Goal: Transaction & Acquisition: Purchase product/service

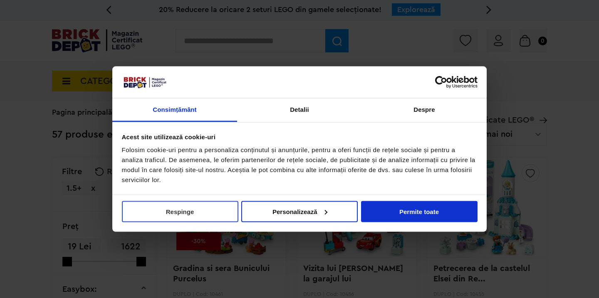
click at [219, 220] on button "Respinge" at bounding box center [180, 211] width 116 height 21
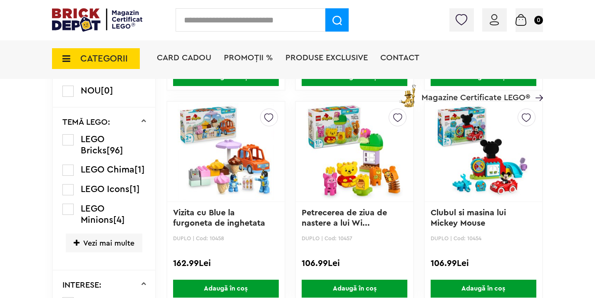
scroll to position [521, 0]
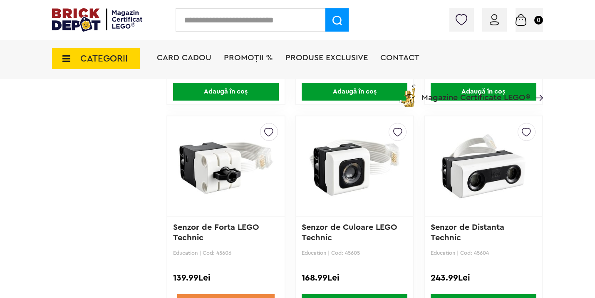
scroll to position [768, 0]
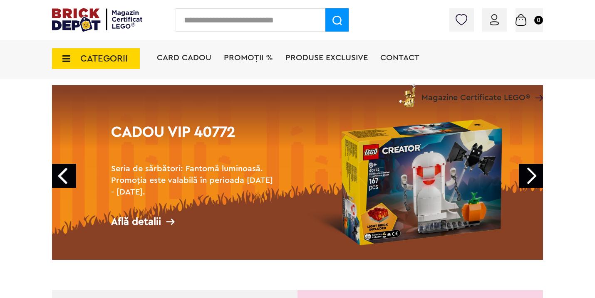
scroll to position [28, 0]
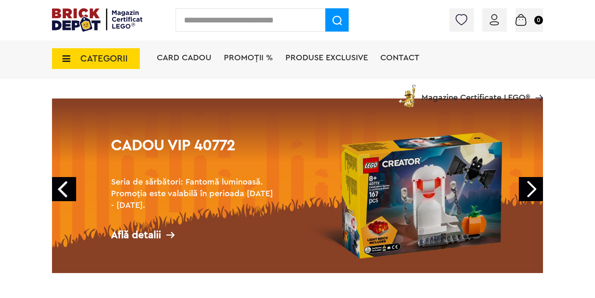
click at [72, 57] on span "CATEGORII" at bounding box center [96, 58] width 88 height 21
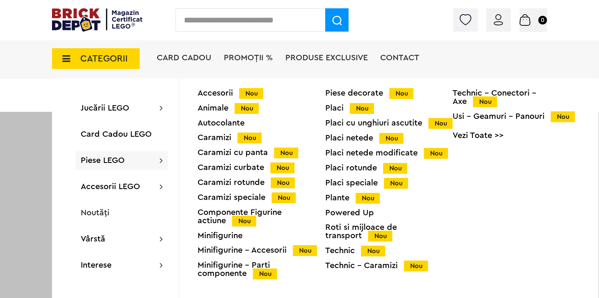
click at [223, 136] on div "Caramizi Nou" at bounding box center [262, 138] width 128 height 9
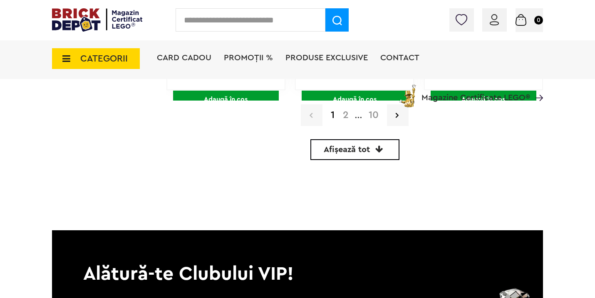
scroll to position [2621, 0]
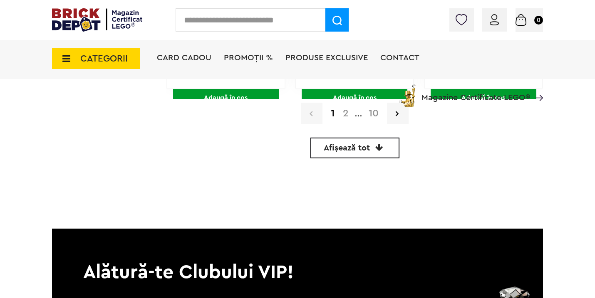
click at [346, 113] on link "2" at bounding box center [346, 114] width 14 height 10
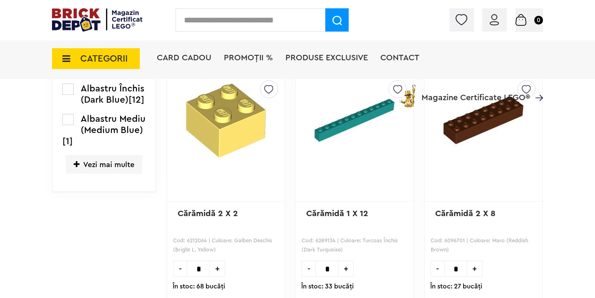
scroll to position [479, 0]
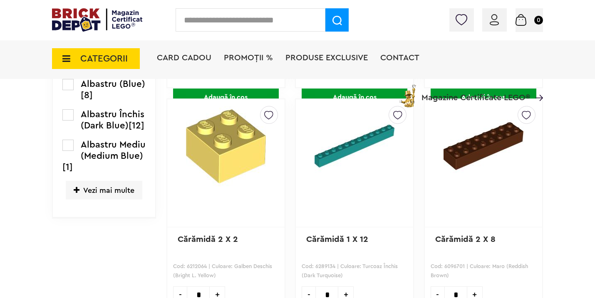
click at [216, 156] on img at bounding box center [226, 146] width 96 height 80
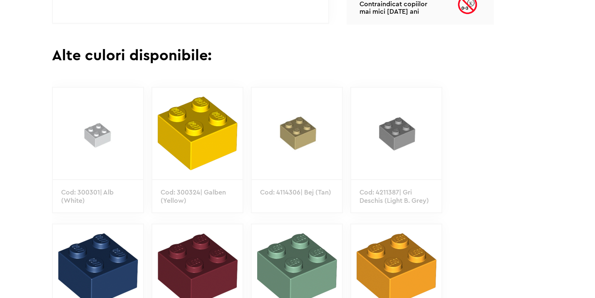
scroll to position [457, 0]
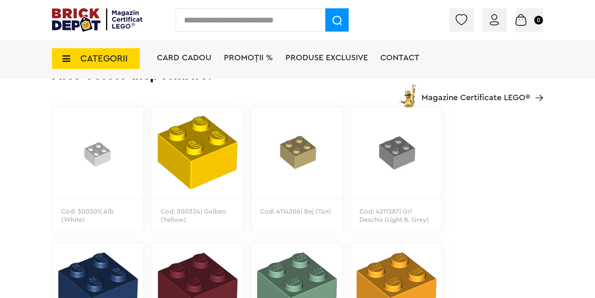
click at [101, 145] on img at bounding box center [98, 152] width 90 height 91
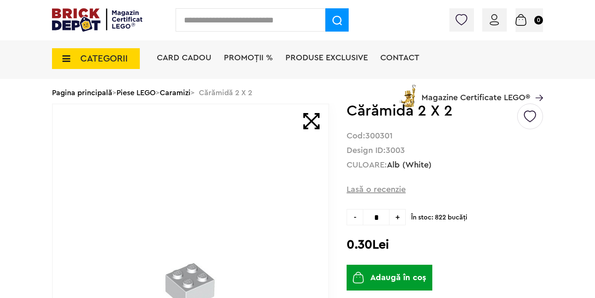
scroll to position [39, 0]
click at [399, 213] on span "+" at bounding box center [397, 217] width 16 height 16
click at [399, 216] on span "+" at bounding box center [397, 217] width 16 height 16
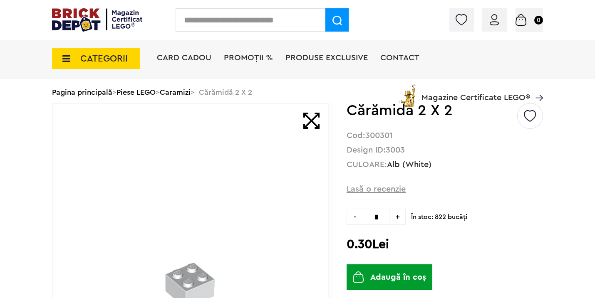
click at [354, 217] on span "-" at bounding box center [354, 217] width 16 height 16
click at [400, 216] on span "+" at bounding box center [397, 217] width 16 height 16
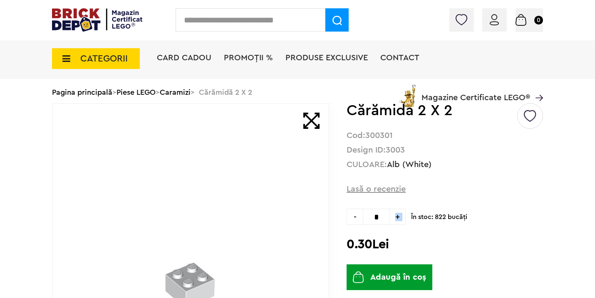
click at [400, 216] on span "+" at bounding box center [397, 217] width 16 height 16
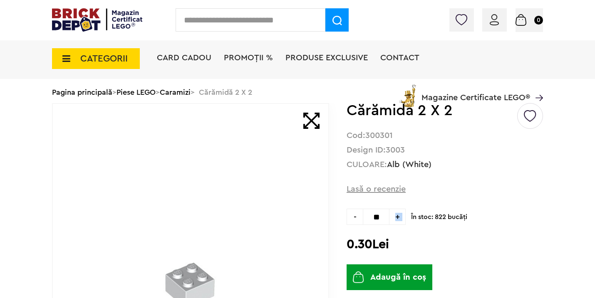
click at [400, 216] on span "+" at bounding box center [397, 217] width 16 height 16
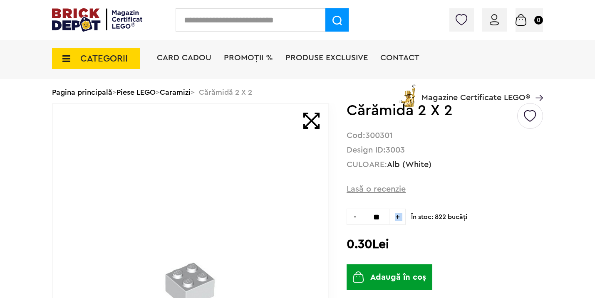
click at [400, 216] on span "+" at bounding box center [397, 217] width 16 height 16
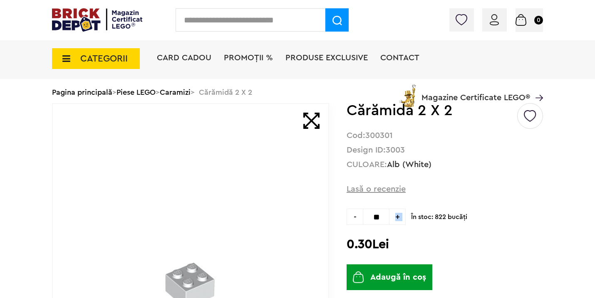
click at [400, 216] on span "+" at bounding box center [397, 217] width 16 height 16
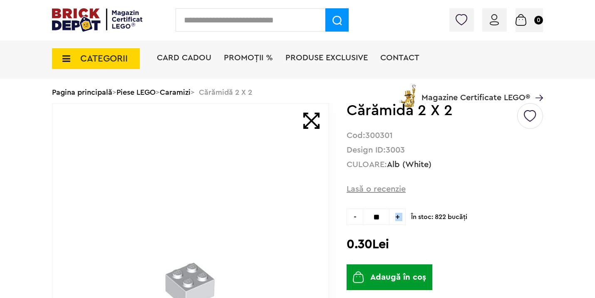
click at [400, 216] on span "+" at bounding box center [397, 217] width 16 height 16
type input "**"
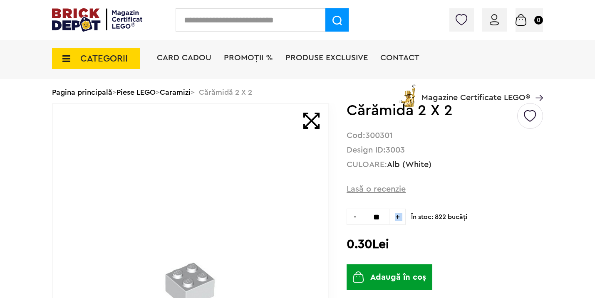
click at [388, 276] on button "Adaugă în coș" at bounding box center [389, 278] width 86 height 26
click at [514, 15] on img at bounding box center [513, 20] width 11 height 12
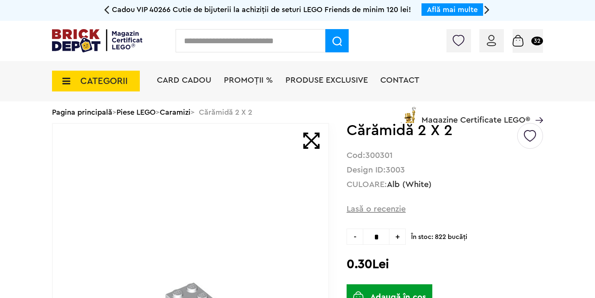
scroll to position [20, 0]
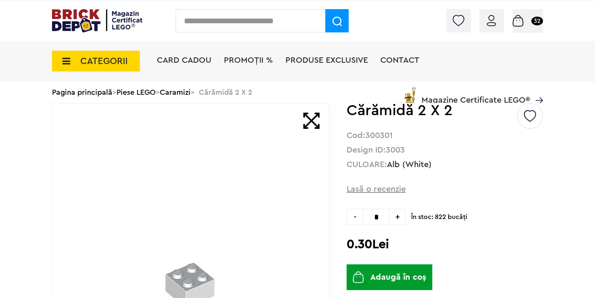
click at [214, 27] on input "text" at bounding box center [251, 20] width 150 height 23
type input "*"
type input "****"
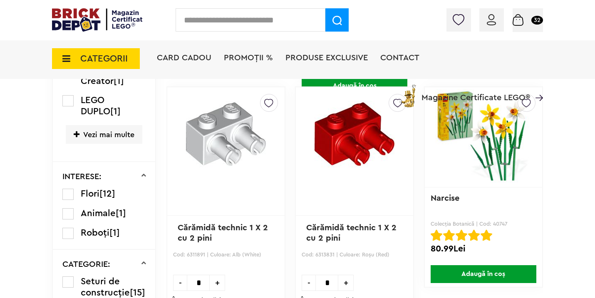
scroll to position [360, 0]
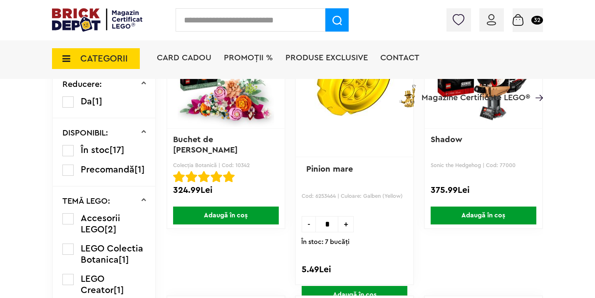
click at [217, 26] on input "text" at bounding box center [251, 19] width 150 height 23
type input "***"
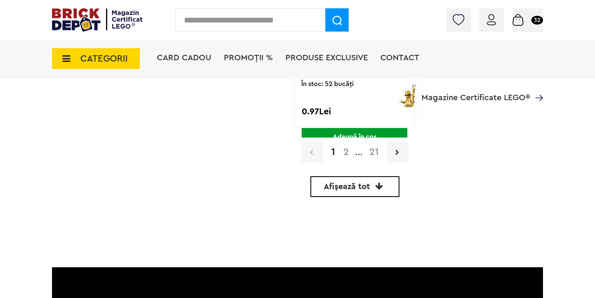
scroll to position [2448, 0]
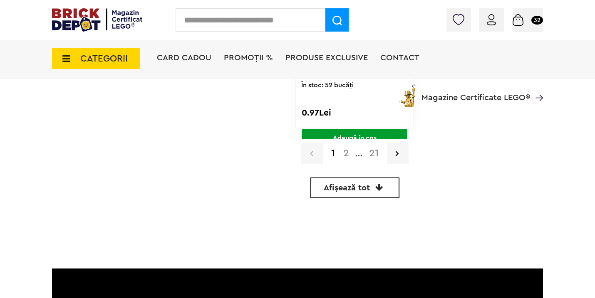
click at [346, 153] on link "2" at bounding box center [346, 153] width 14 height 10
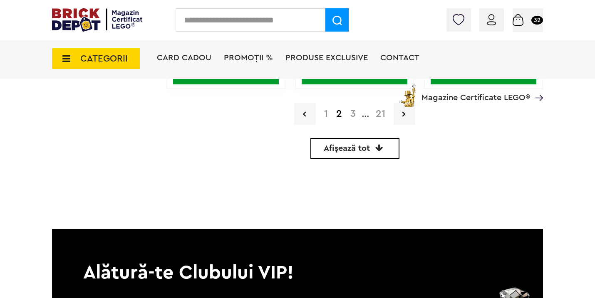
scroll to position [2337, 0]
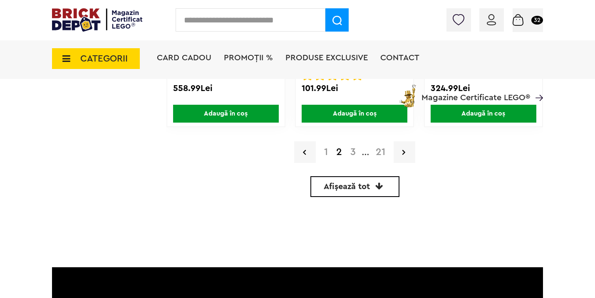
click at [351, 150] on link "3" at bounding box center [353, 152] width 14 height 10
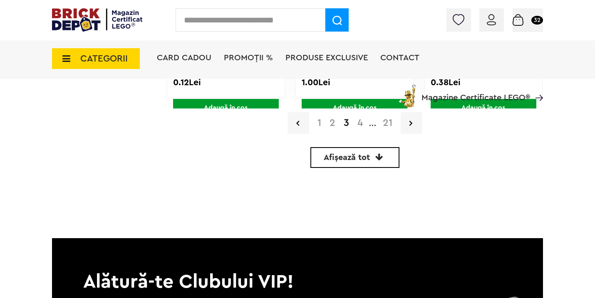
scroll to position [2380, 0]
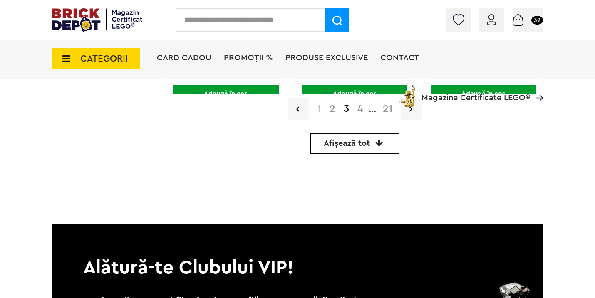
click at [361, 106] on div "Card Cadou PROMOȚII % Produse exclusive Contact Magazine Certificate LEGO®" at bounding box center [350, 73] width 386 height 69
click at [359, 109] on link "4" at bounding box center [360, 109] width 14 height 10
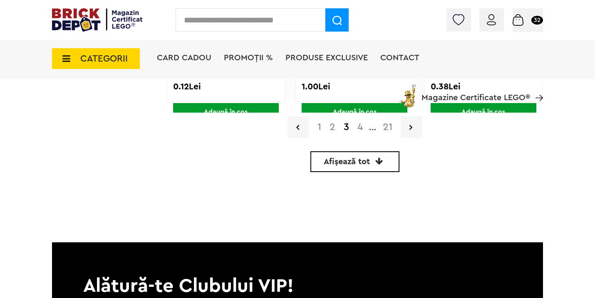
scroll to position [2266, 0]
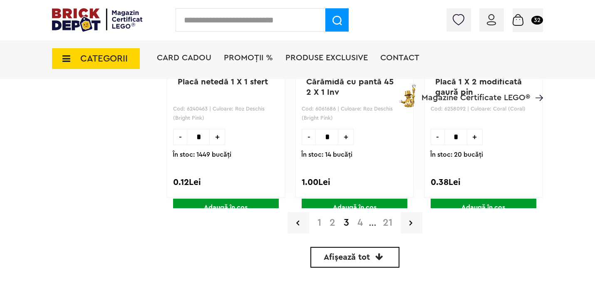
click at [360, 223] on link "4" at bounding box center [360, 223] width 14 height 10
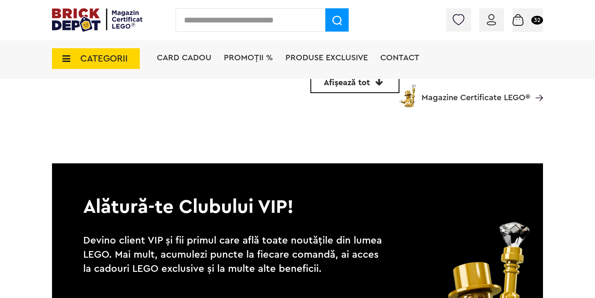
scroll to position [2010, 0]
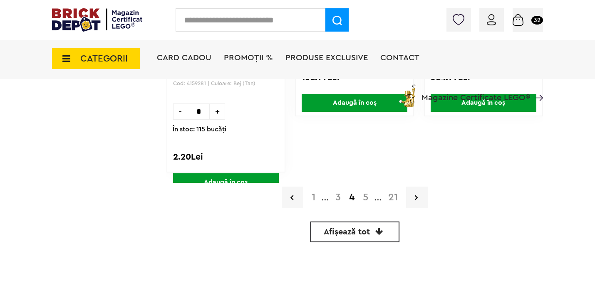
click at [364, 198] on link "5" at bounding box center [366, 198] width 14 height 10
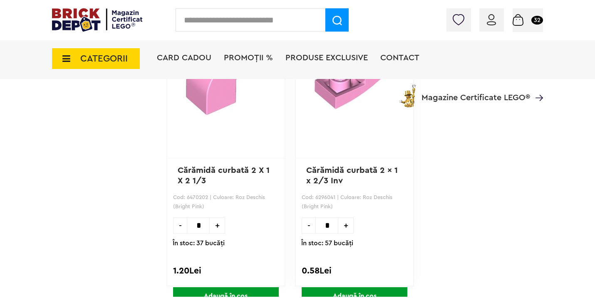
scroll to position [2567, 0]
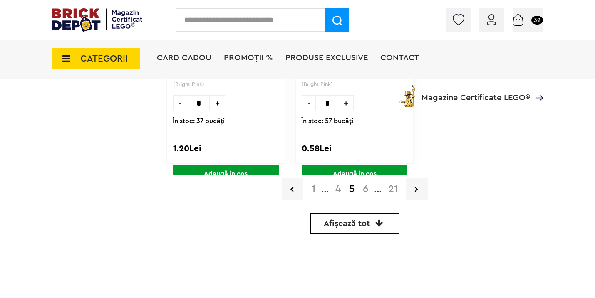
click at [364, 191] on link "6" at bounding box center [366, 189] width 14 height 10
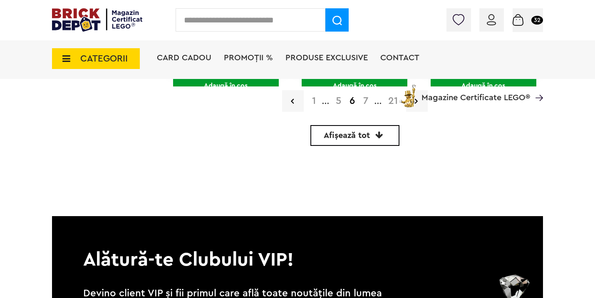
scroll to position [2497, 0]
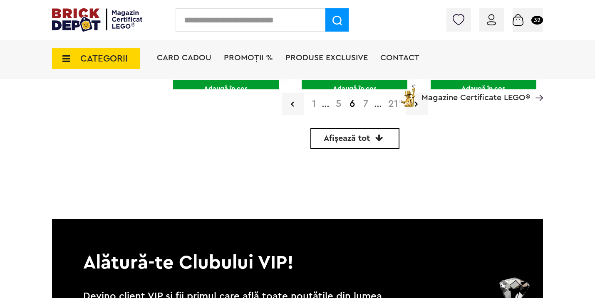
click at [364, 103] on div "Card Cadou PROMOȚII % Produse exclusive Contact Magazine Certificate LEGO®" at bounding box center [350, 73] width 386 height 69
click at [364, 106] on div "Card Cadou PROMOȚII % Produse exclusive Contact Magazine Certificate LEGO®" at bounding box center [350, 73] width 386 height 69
click at [366, 102] on div "Card Cadou PROMOȚII % Produse exclusive Contact Magazine Certificate LEGO®" at bounding box center [350, 73] width 386 height 69
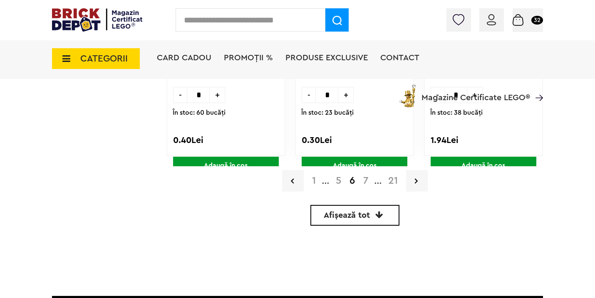
scroll to position [2412, 0]
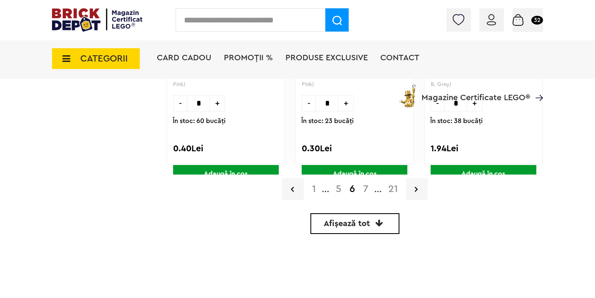
click at [364, 188] on link "7" at bounding box center [365, 189] width 13 height 10
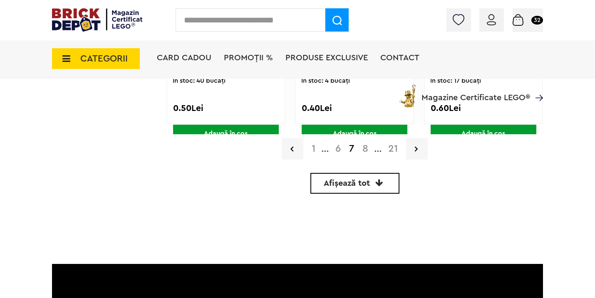
scroll to position [2229, 0]
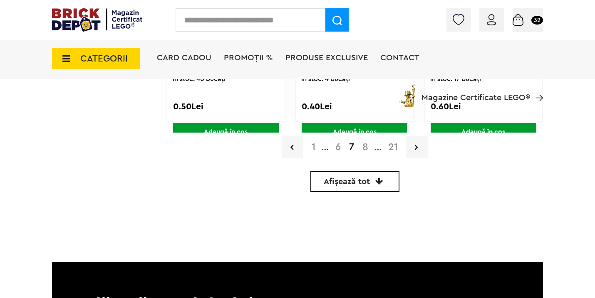
click at [363, 144] on link "8" at bounding box center [365, 147] width 14 height 10
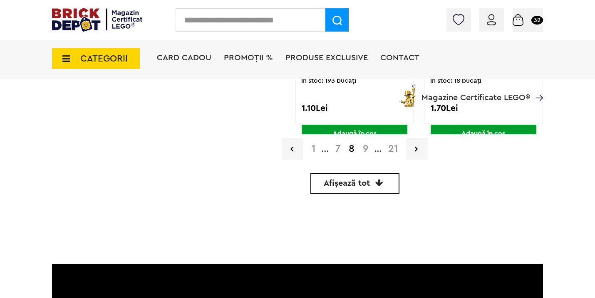
scroll to position [2377, 0]
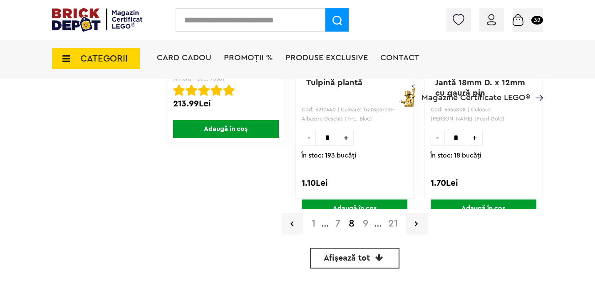
click at [364, 222] on link "9" at bounding box center [366, 224] width 14 height 10
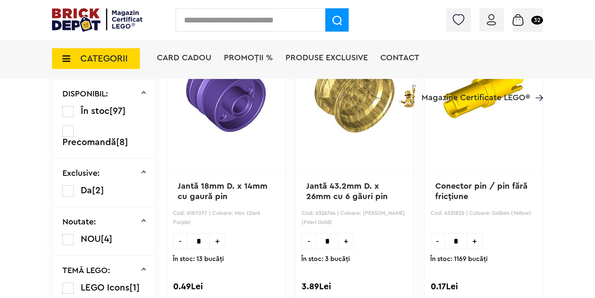
scroll to position [368, 0]
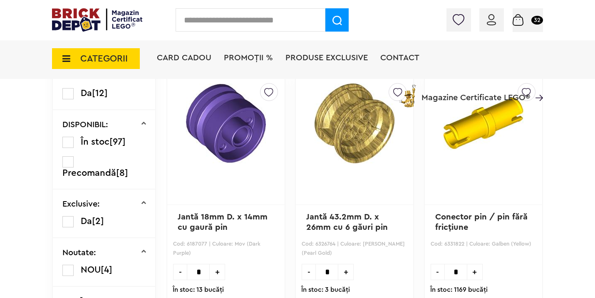
click at [472, 134] on img at bounding box center [483, 124] width 96 height 80
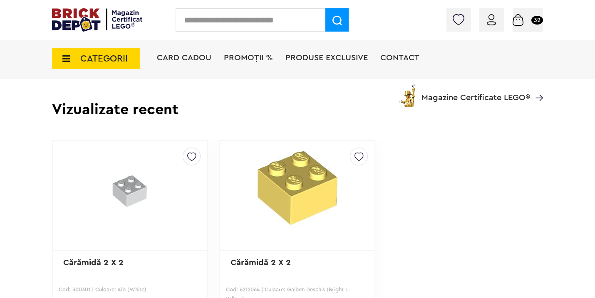
scroll to position [537, 0]
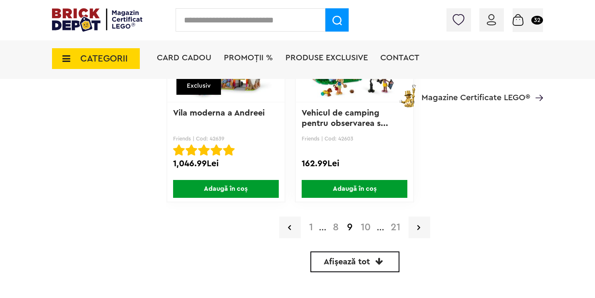
scroll to position [2359, 0]
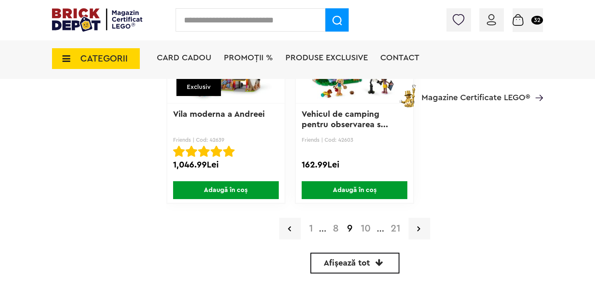
click at [366, 228] on link "10" at bounding box center [365, 229] width 18 height 10
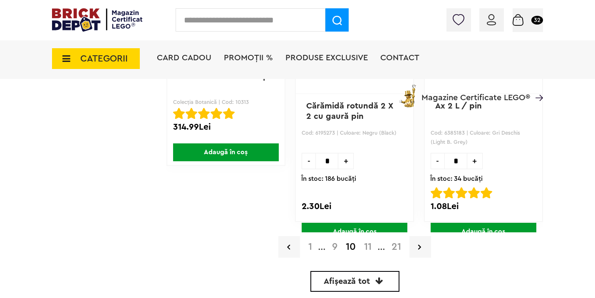
scroll to position [2208, 0]
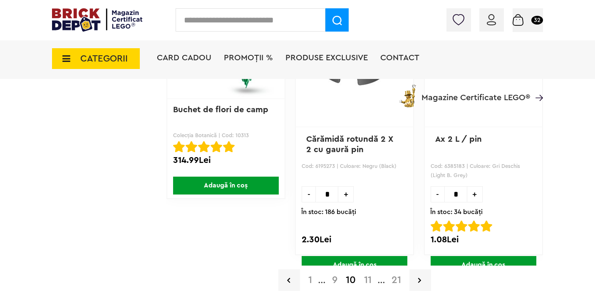
click at [367, 281] on link "11" at bounding box center [368, 280] width 16 height 10
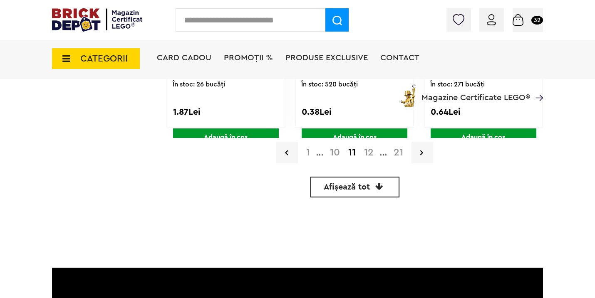
scroll to position [2394, 0]
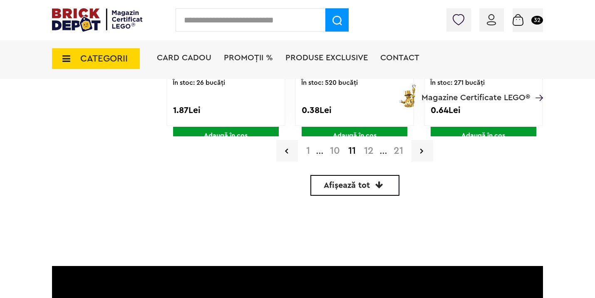
click at [370, 149] on link "12" at bounding box center [369, 151] width 18 height 10
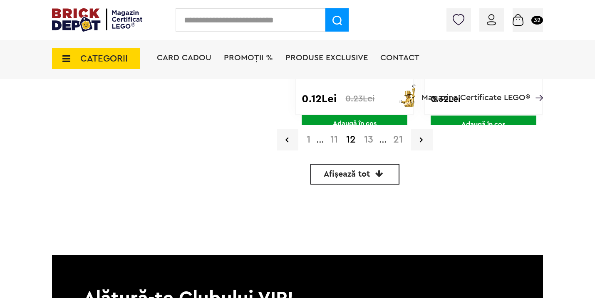
scroll to position [2348, 0]
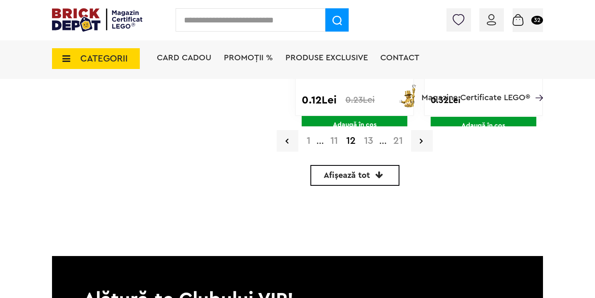
click at [371, 139] on link "13" at bounding box center [368, 141] width 17 height 10
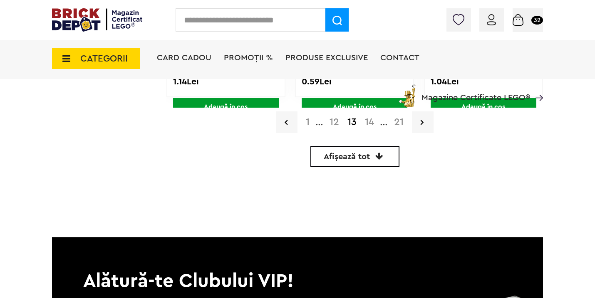
scroll to position [2479, 0]
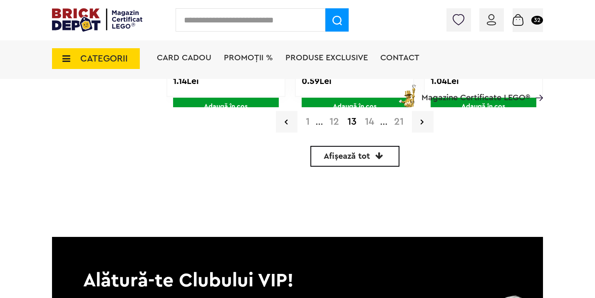
click at [370, 118] on link "14" at bounding box center [369, 122] width 17 height 10
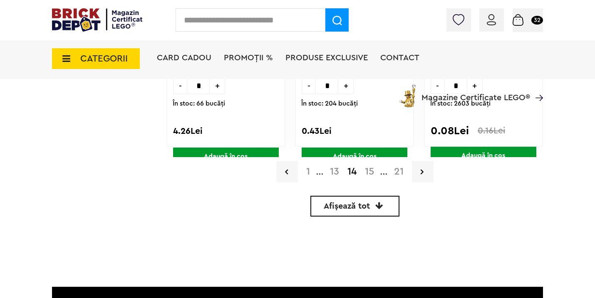
scroll to position [2430, 0]
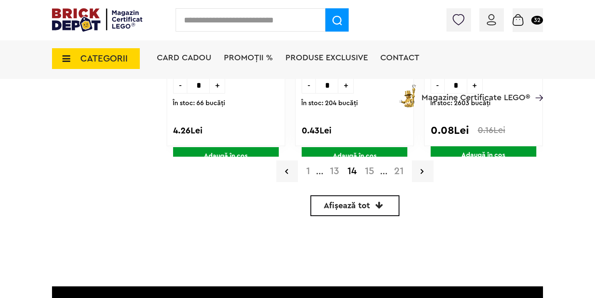
click at [373, 169] on link "15" at bounding box center [369, 171] width 17 height 10
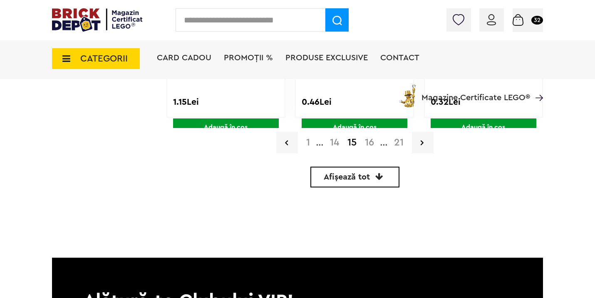
scroll to position [2466, 0]
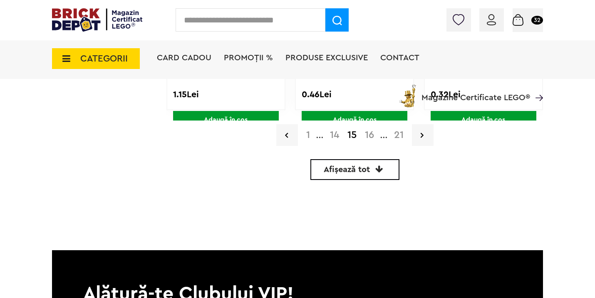
click at [366, 134] on link "16" at bounding box center [369, 135] width 17 height 10
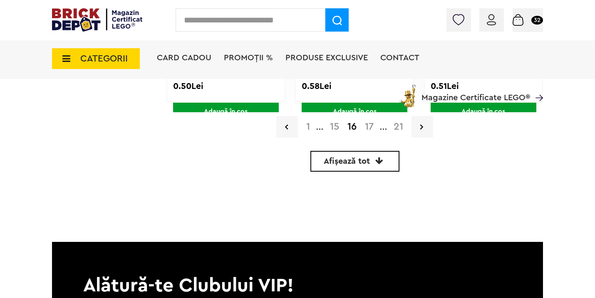
scroll to position [2422, 0]
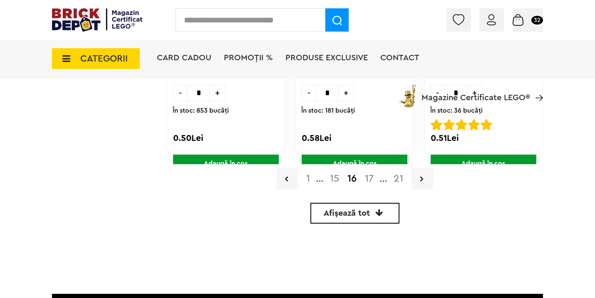
click at [371, 176] on link "17" at bounding box center [369, 179] width 17 height 10
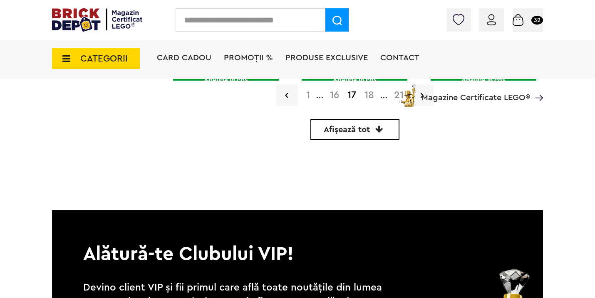
scroll to position [2390, 0]
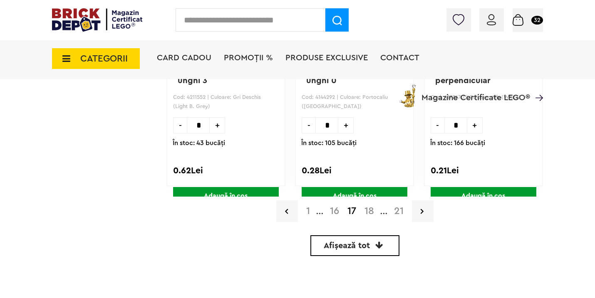
click at [368, 215] on link "18" at bounding box center [369, 211] width 18 height 10
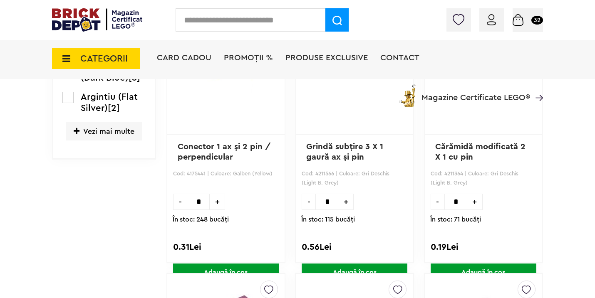
scroll to position [1244, 0]
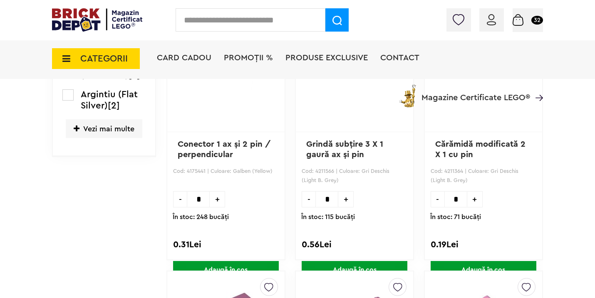
click at [481, 266] on span "Adaugă în coș" at bounding box center [483, 270] width 106 height 18
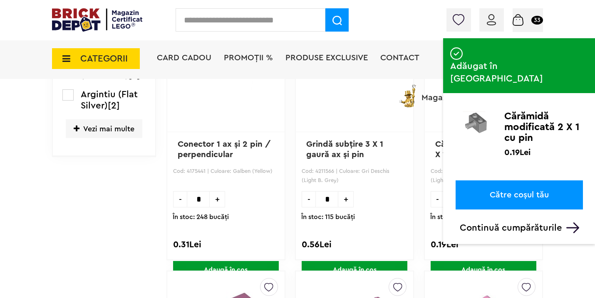
click at [509, 181] on link "Către coșul tău" at bounding box center [518, 195] width 127 height 29
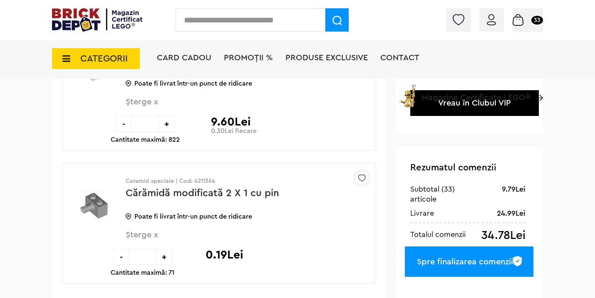
scroll to position [145, 0]
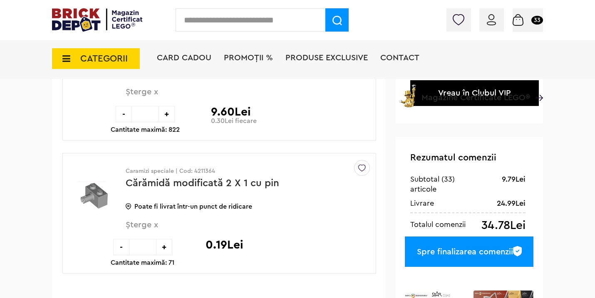
click at [164, 246] on div "+" at bounding box center [164, 247] width 16 height 16
type input "*"
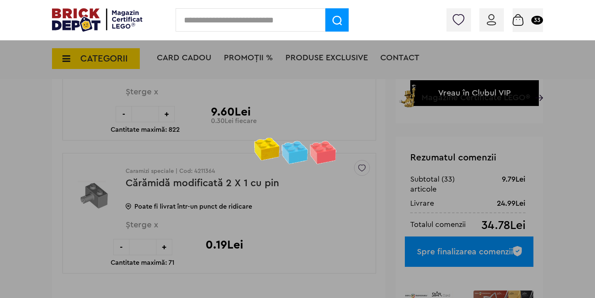
click at [164, 246] on div at bounding box center [297, 149] width 595 height 298
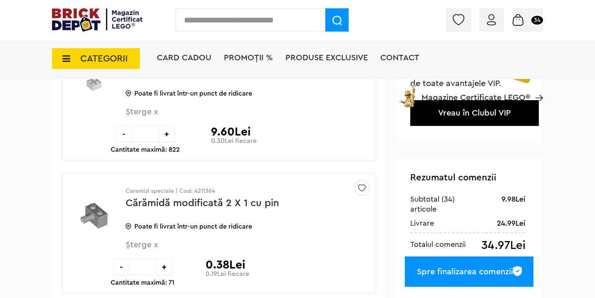
scroll to position [131, 0]
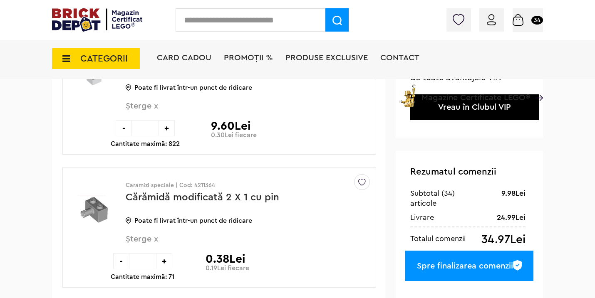
click at [165, 261] on div "+" at bounding box center [164, 261] width 16 height 16
type input "*"
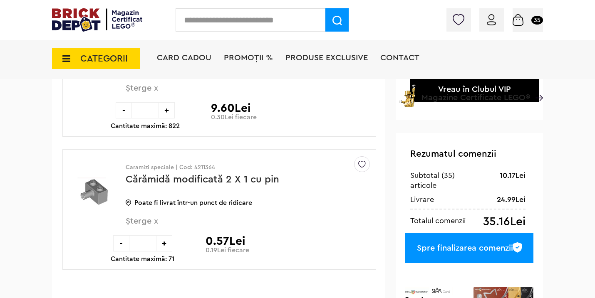
scroll to position [149, 0]
click at [165, 246] on div "+" at bounding box center [164, 243] width 16 height 16
type input "*"
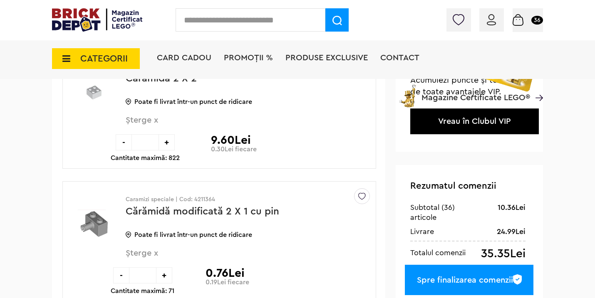
scroll to position [126, 0]
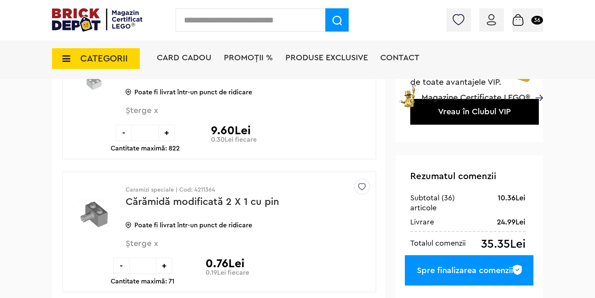
click at [161, 265] on div "+" at bounding box center [164, 266] width 16 height 16
type input "*"
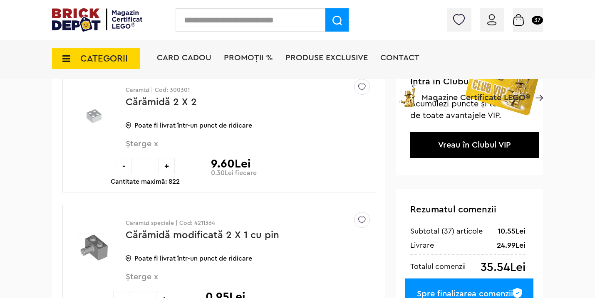
scroll to position [116, 0]
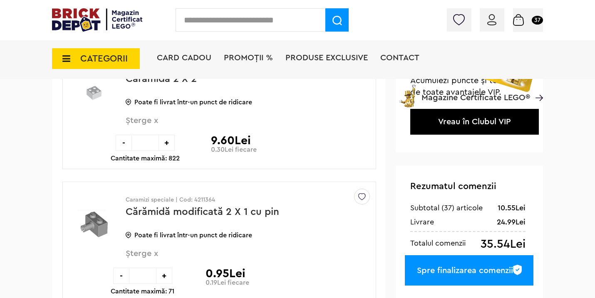
click at [166, 278] on div "+" at bounding box center [164, 276] width 16 height 16
type input "*"
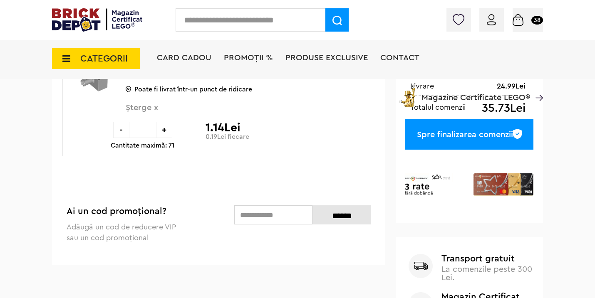
scroll to position [267, 0]
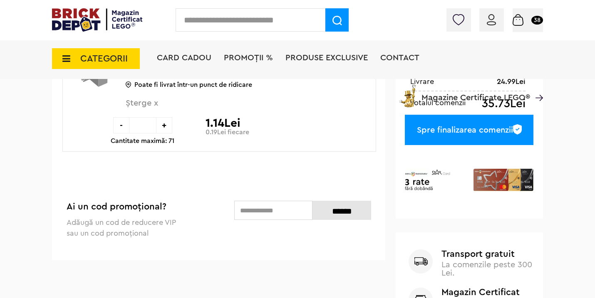
click at [163, 124] on div "+" at bounding box center [164, 125] width 16 height 16
type input "*"
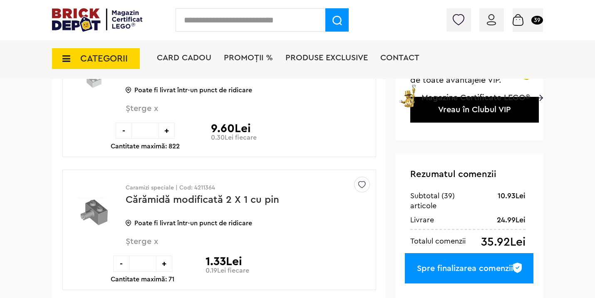
scroll to position [178, 0]
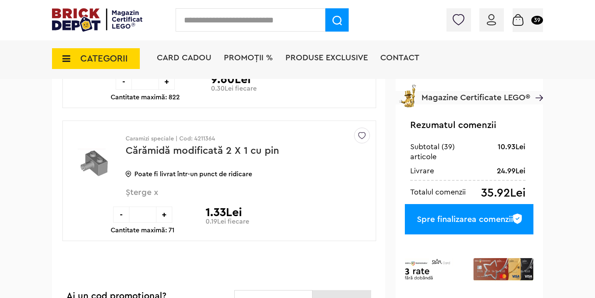
click at [161, 216] on div "+" at bounding box center [164, 215] width 16 height 16
type input "*"
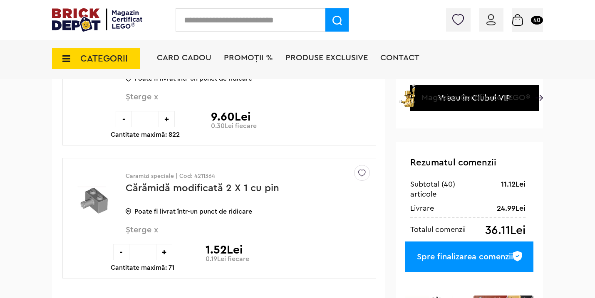
scroll to position [143, 0]
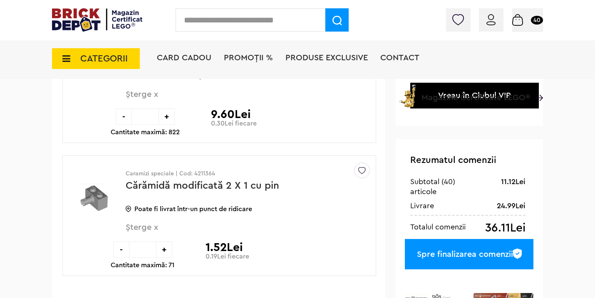
click at [164, 248] on div "+" at bounding box center [164, 250] width 16 height 16
type input "*"
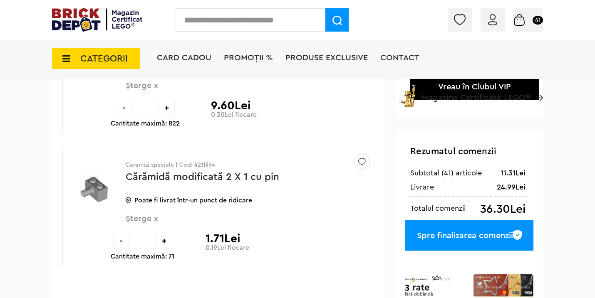
scroll to position [195, 0]
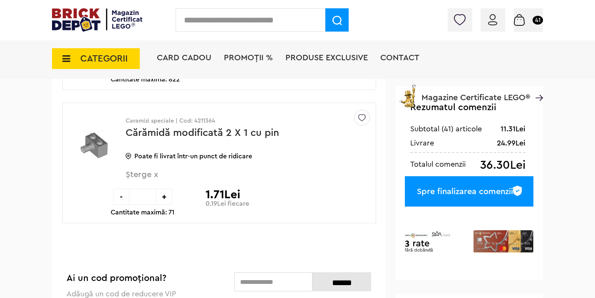
click at [164, 196] on div "+" at bounding box center [164, 197] width 16 height 16
type input "**"
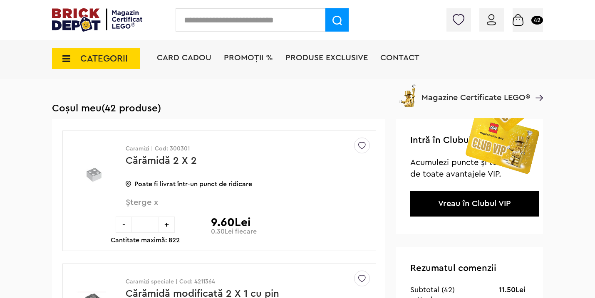
scroll to position [111, 0]
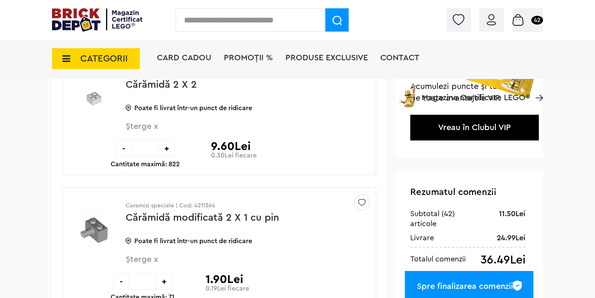
click at [165, 280] on div "+" at bounding box center [164, 282] width 16 height 16
type input "**"
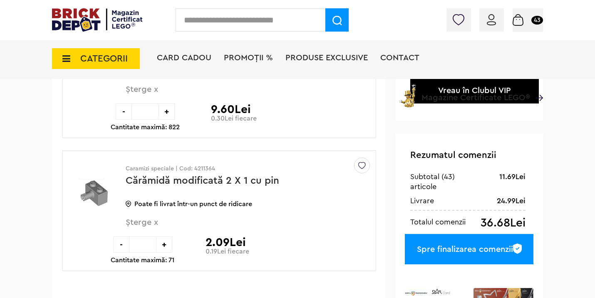
scroll to position [153, 0]
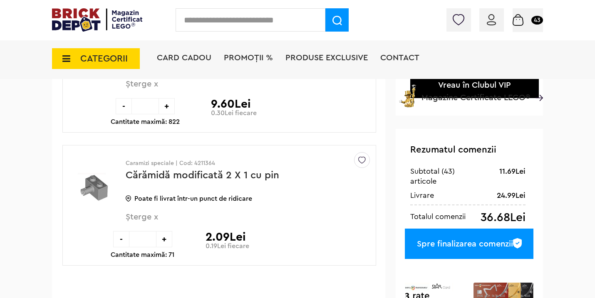
click at [165, 240] on div "+" at bounding box center [164, 239] width 16 height 16
type input "**"
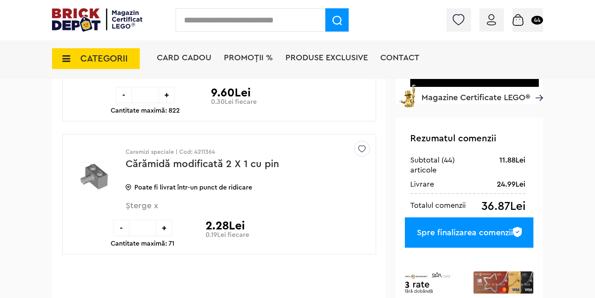
scroll to position [165, 0]
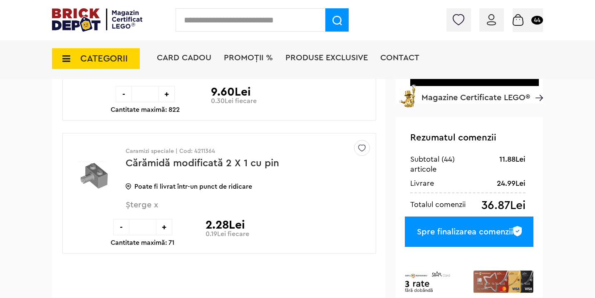
click at [163, 225] on div "+" at bounding box center [164, 227] width 16 height 16
type input "**"
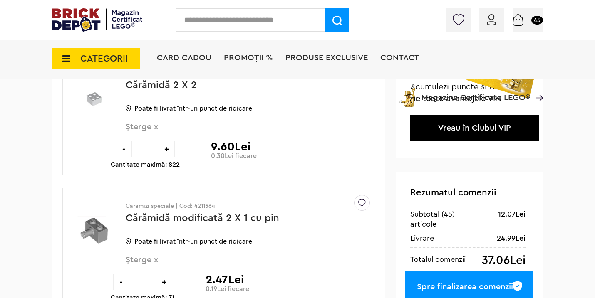
scroll to position [115, 0]
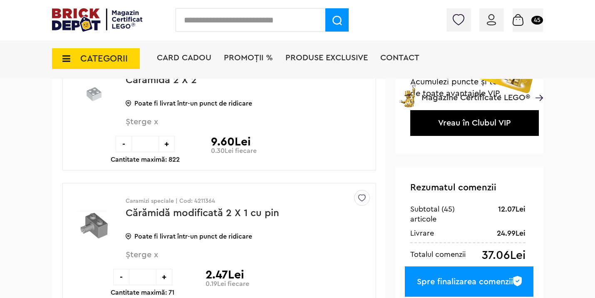
click at [165, 273] on div "+" at bounding box center [164, 277] width 16 height 16
type input "**"
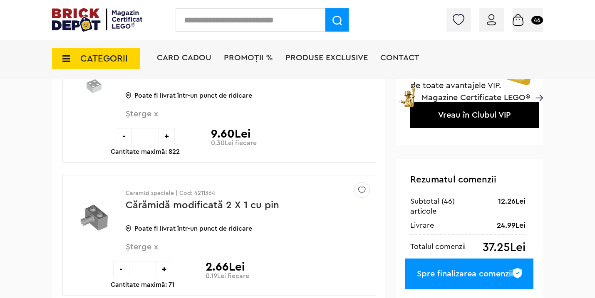
scroll to position [125, 0]
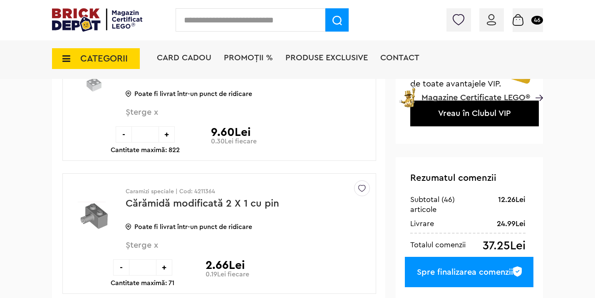
click at [163, 265] on div "+" at bounding box center [164, 268] width 16 height 16
type input "**"
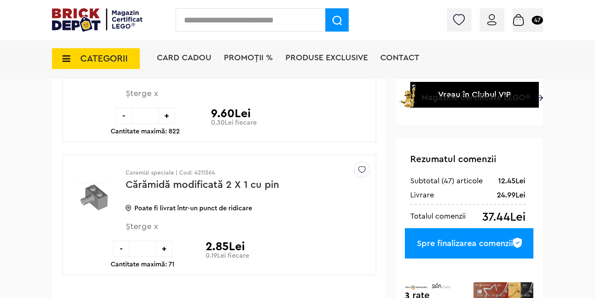
scroll to position [156, 0]
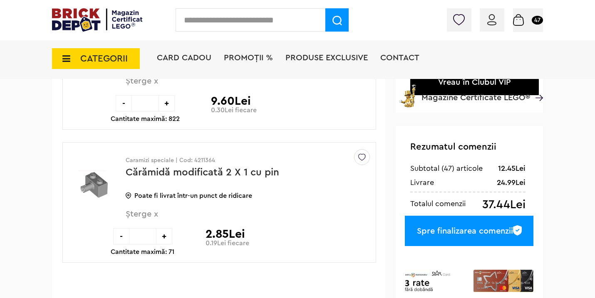
click at [166, 235] on div "+" at bounding box center [164, 236] width 16 height 16
type input "**"
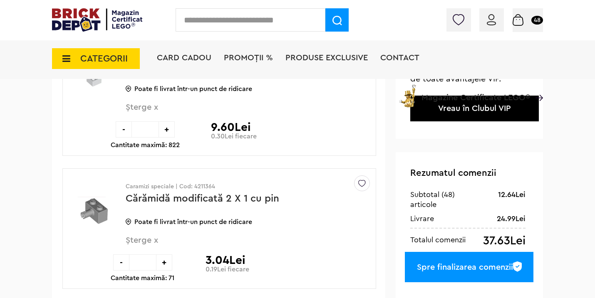
scroll to position [132, 0]
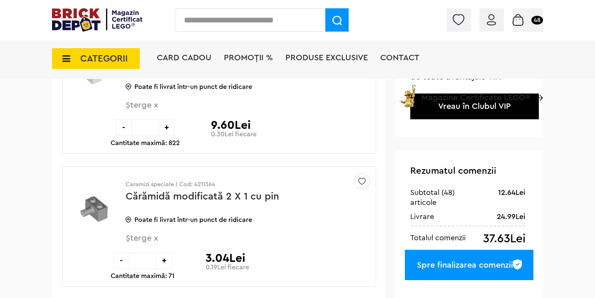
click at [163, 264] on div "+" at bounding box center [164, 260] width 16 height 16
type input "**"
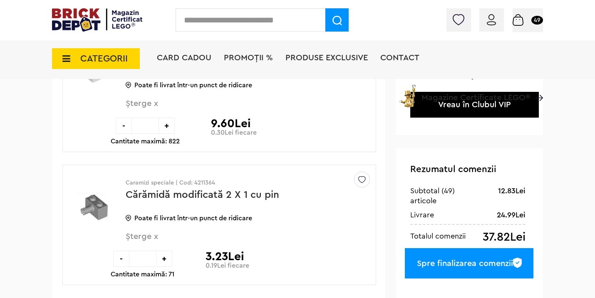
scroll to position [141, 0]
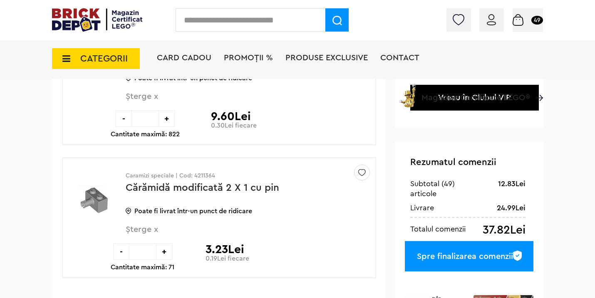
click at [163, 249] on div "+" at bounding box center [164, 252] width 16 height 16
type input "**"
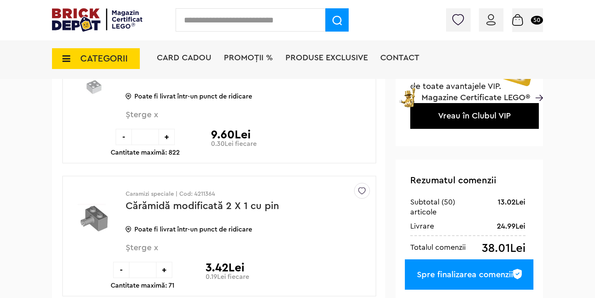
scroll to position [146, 0]
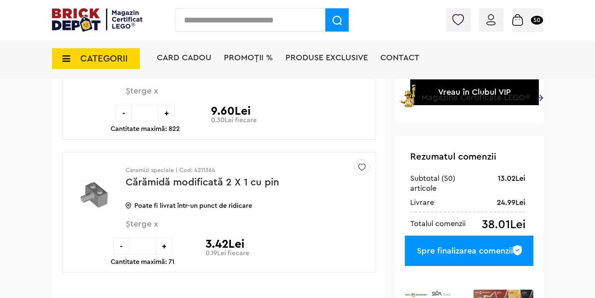
click at [165, 249] on div "+" at bounding box center [164, 246] width 16 height 16
type input "**"
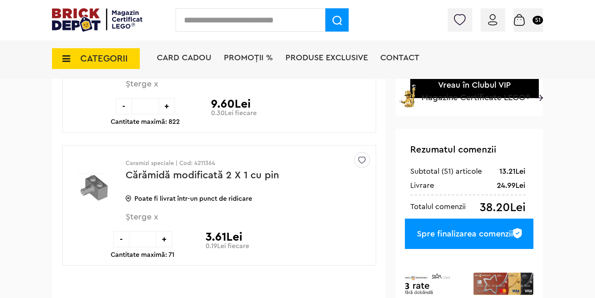
scroll to position [155, 0]
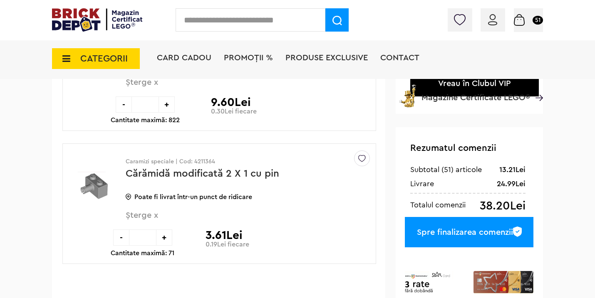
click at [164, 236] on div "+" at bounding box center [164, 238] width 16 height 16
type input "**"
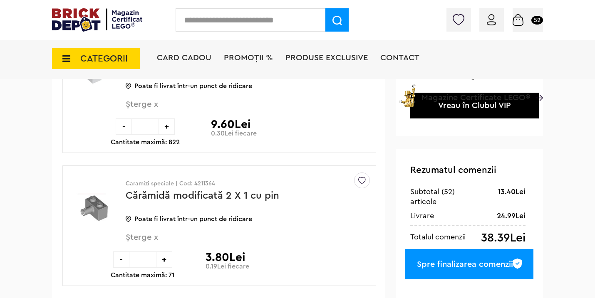
scroll to position [135, 0]
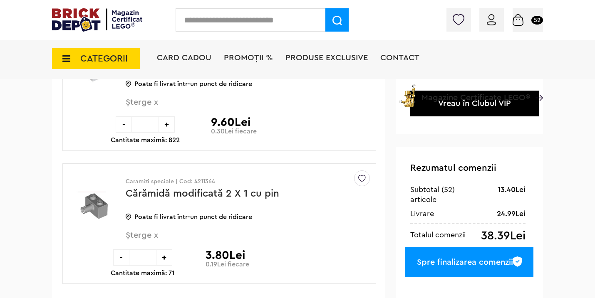
click at [166, 259] on div "+" at bounding box center [164, 258] width 16 height 16
type input "**"
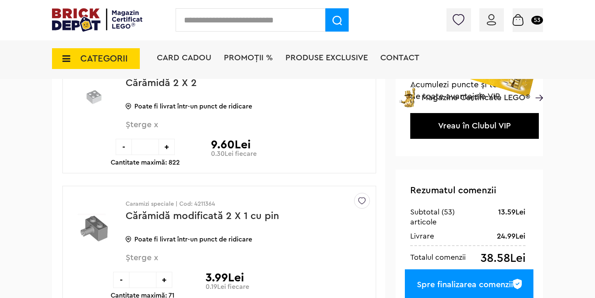
scroll to position [121, 0]
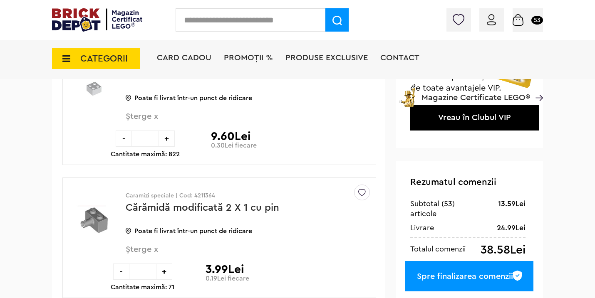
click at [164, 273] on div "+" at bounding box center [164, 272] width 16 height 16
type input "**"
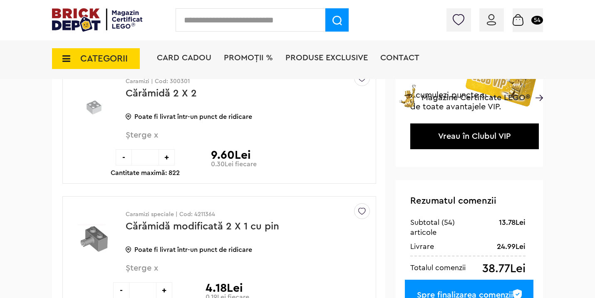
scroll to position [107, 0]
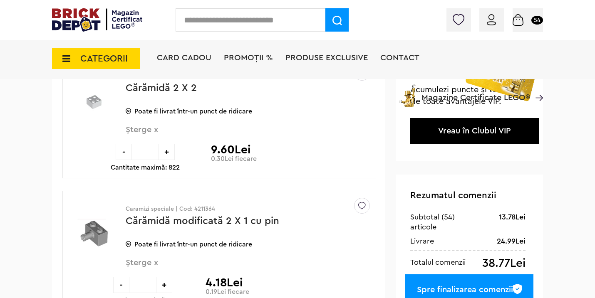
click at [164, 281] on div "+" at bounding box center [164, 285] width 16 height 16
type input "**"
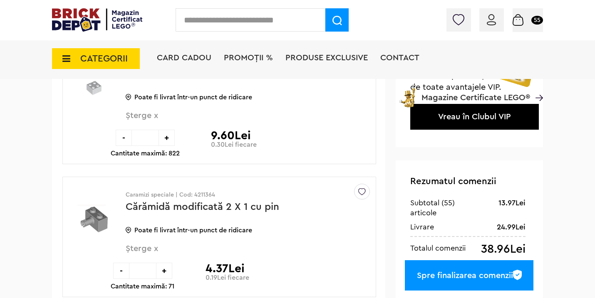
scroll to position [124, 0]
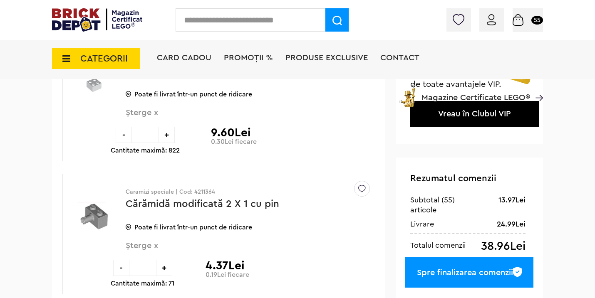
click at [161, 266] on div "+" at bounding box center [164, 268] width 16 height 16
type input "**"
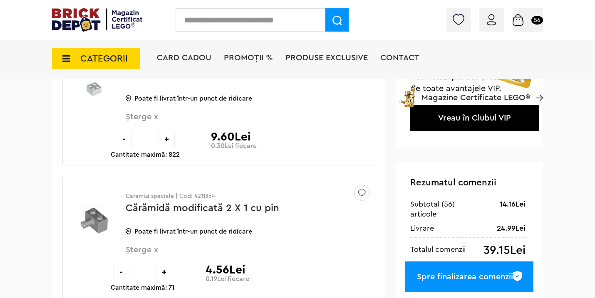
scroll to position [132, 0]
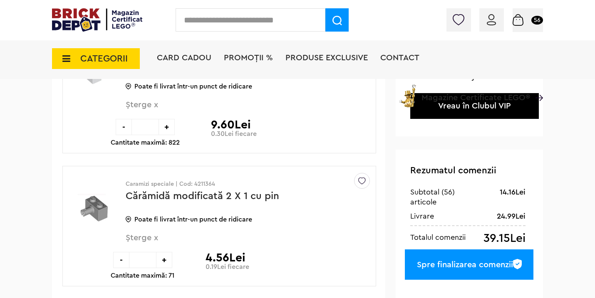
click at [166, 260] on div "+" at bounding box center [164, 260] width 16 height 16
type input "**"
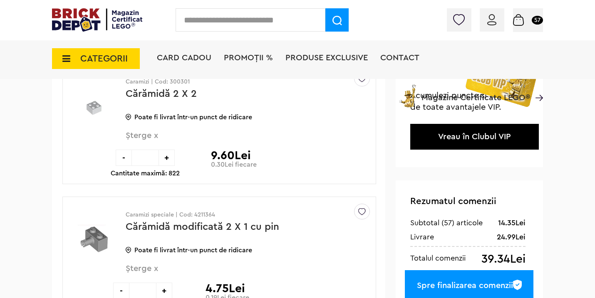
scroll to position [102, 0]
click at [162, 288] on div "+" at bounding box center [164, 290] width 16 height 16
type input "**"
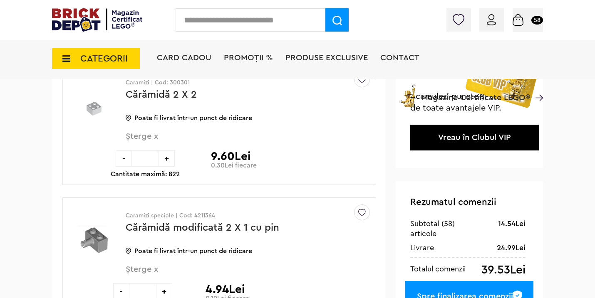
scroll to position [124, 0]
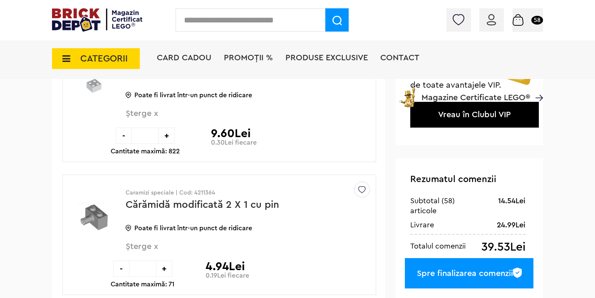
click at [165, 264] on div "+" at bounding box center [164, 269] width 16 height 16
type input "**"
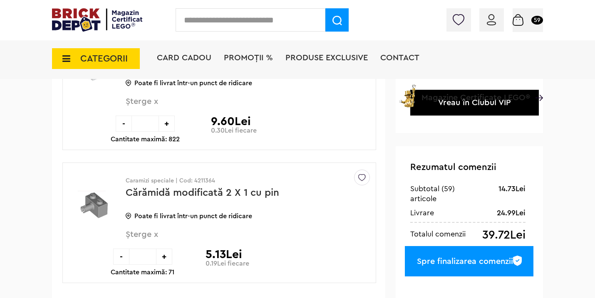
scroll to position [144, 0]
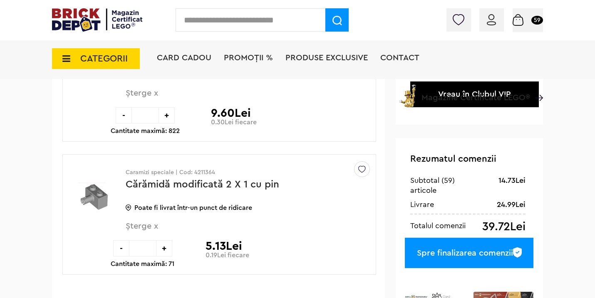
click at [163, 244] on div "+" at bounding box center [164, 248] width 16 height 16
type input "**"
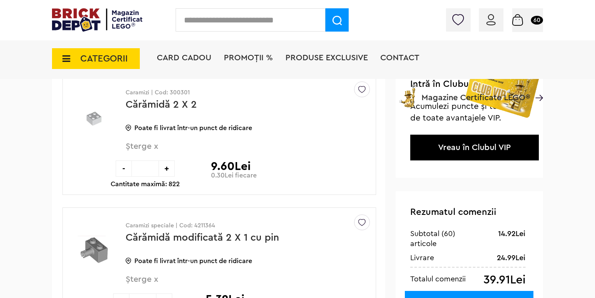
scroll to position [114, 0]
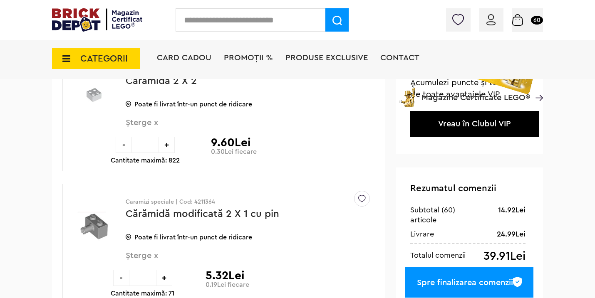
click at [163, 276] on div "+" at bounding box center [164, 278] width 16 height 16
type input "**"
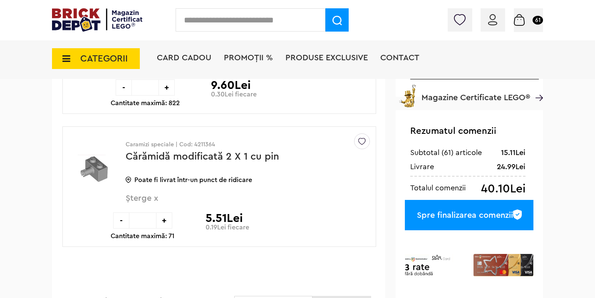
scroll to position [190, 0]
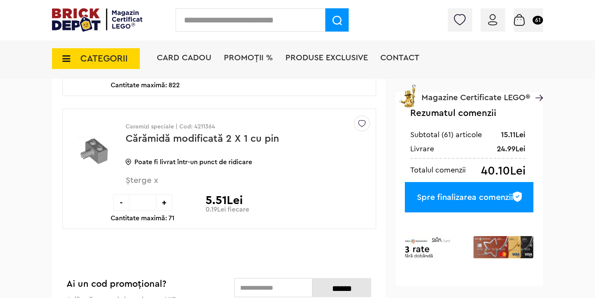
click at [162, 203] on div "+" at bounding box center [164, 203] width 16 height 16
type input "**"
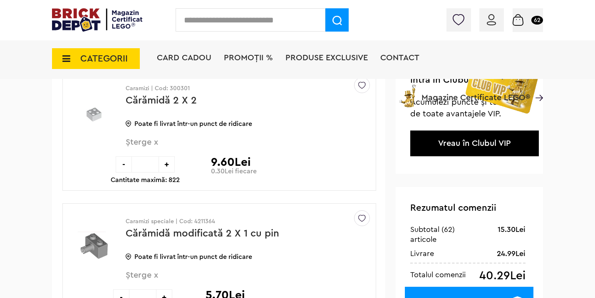
scroll to position [118, 0]
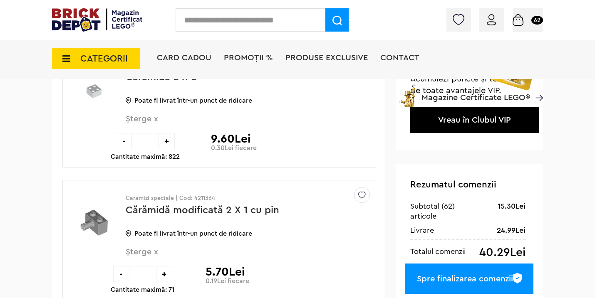
click at [163, 272] on div "+" at bounding box center [164, 274] width 16 height 16
type input "**"
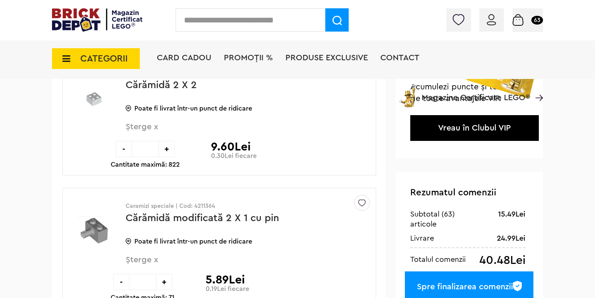
click at [161, 283] on div "+" at bounding box center [164, 282] width 16 height 16
type input "**"
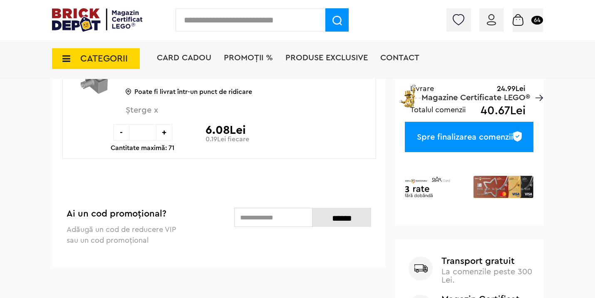
scroll to position [178, 0]
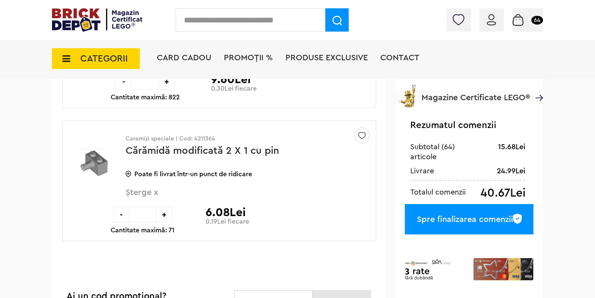
click at [165, 218] on div "+" at bounding box center [164, 215] width 16 height 16
type input "**"
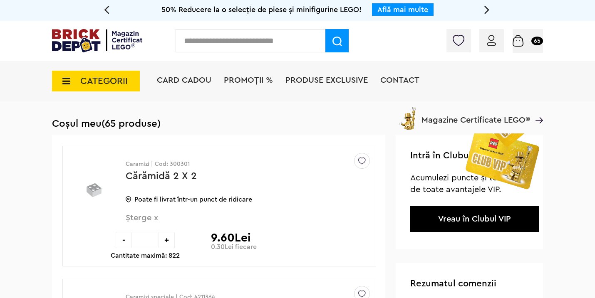
click at [76, 46] on img at bounding box center [97, 40] width 90 height 23
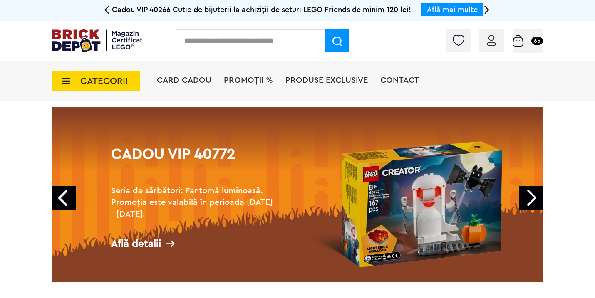
click at [103, 80] on span "CATEGORII" at bounding box center [103, 81] width 47 height 9
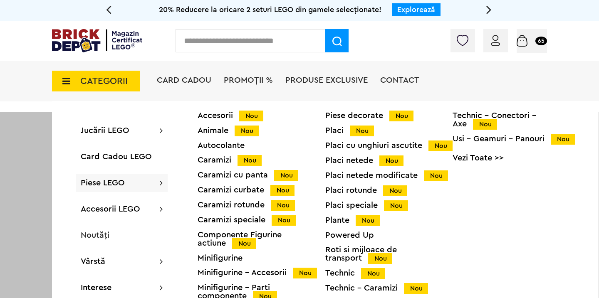
click at [223, 161] on div "Caramizi Nou" at bounding box center [262, 160] width 128 height 9
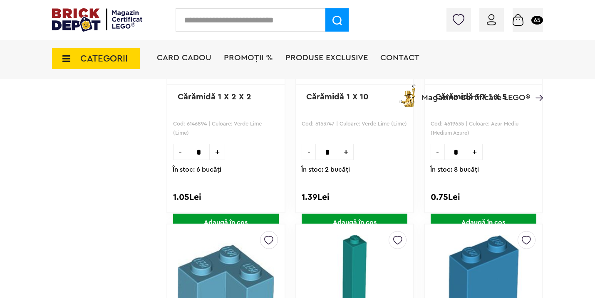
scroll to position [790, 0]
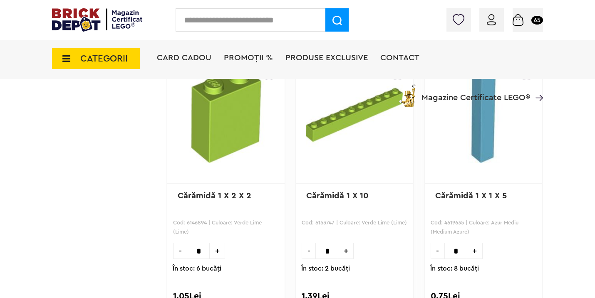
click at [292, 23] on input "text" at bounding box center [251, 19] width 150 height 23
type input "***"
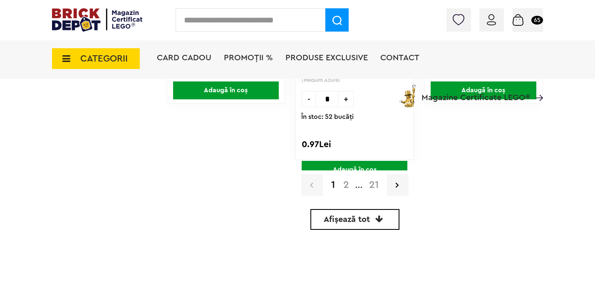
scroll to position [2470, 0]
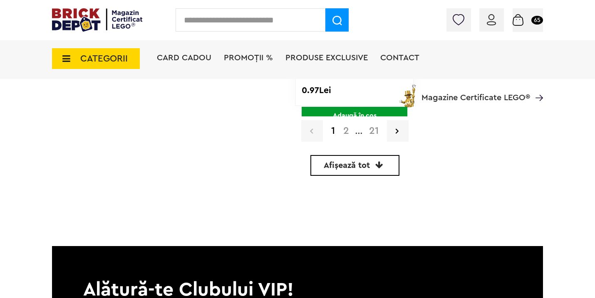
click at [376, 129] on link "21" at bounding box center [374, 131] width 18 height 10
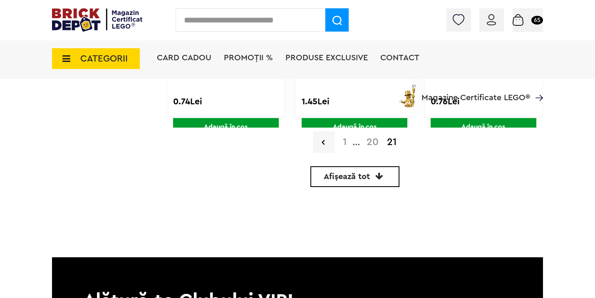
scroll to position [2479, 0]
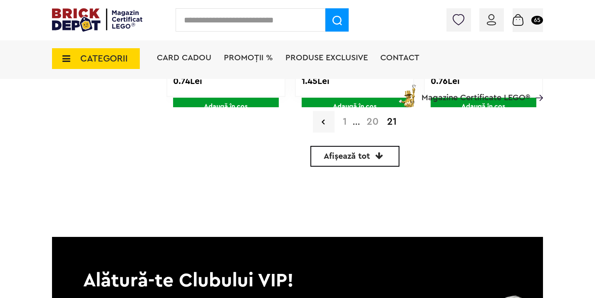
click at [373, 120] on link "20" at bounding box center [372, 122] width 20 height 10
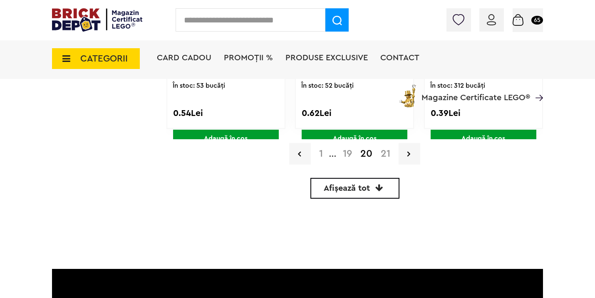
scroll to position [2495, 0]
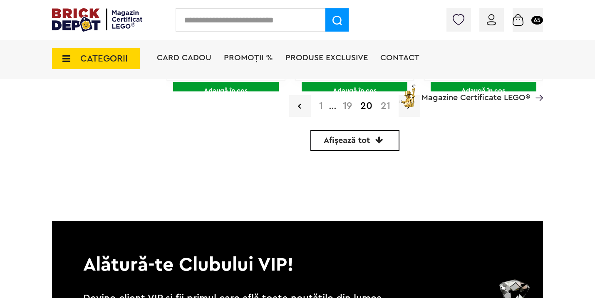
click at [348, 107] on div "Card Cadou PROMOȚII % Produse exclusive Contact Magazine Certificate LEGO®" at bounding box center [350, 73] width 386 height 69
click at [347, 104] on div "Card Cadou PROMOȚII % Produse exclusive Contact Magazine Certificate LEGO®" at bounding box center [350, 73] width 386 height 69
click at [349, 110] on link "19" at bounding box center [347, 106] width 17 height 10
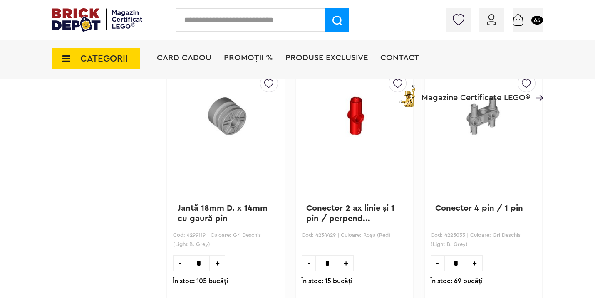
scroll to position [2249, 0]
